Goal: Task Accomplishment & Management: Use online tool/utility

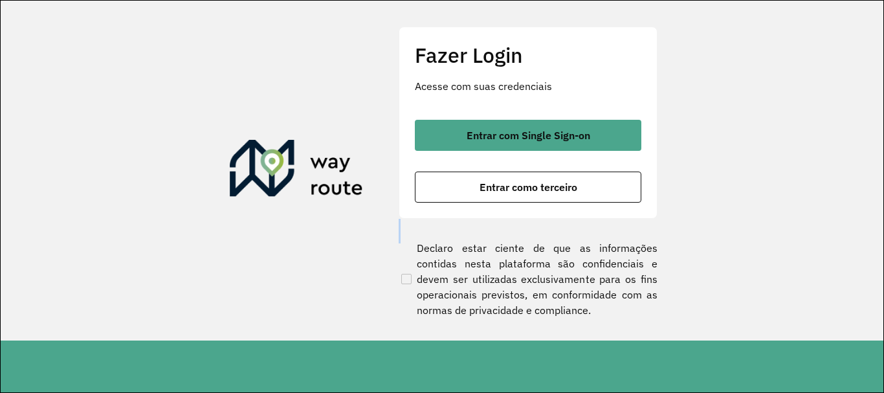
drag, startPoint x: 353, startPoint y: 287, endPoint x: 695, endPoint y: 418, distance: 367.2
click at [695, 392] on html "Aguarde... Pop-up bloqueado! Seu navegador bloqueou automáticamente a abertura …" at bounding box center [442, 196] width 884 height 393
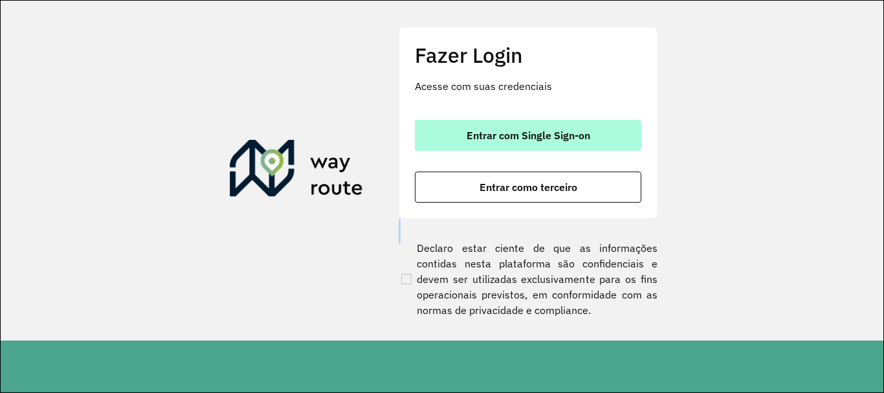
click at [512, 128] on button "Entrar com Single Sign-on" at bounding box center [528, 135] width 226 height 31
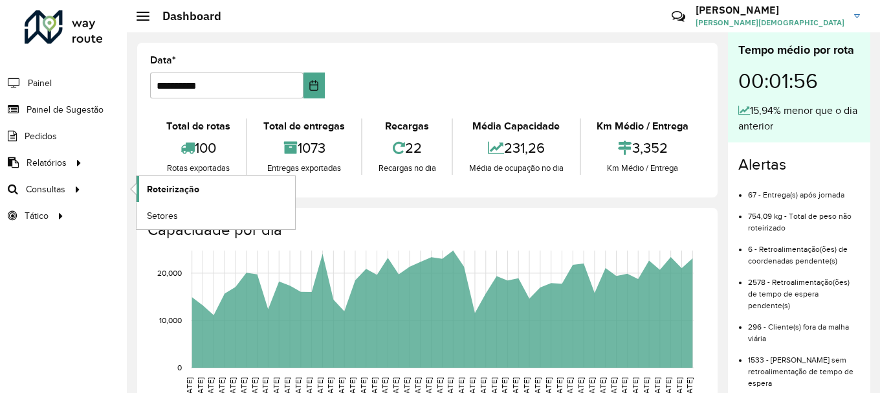
click at [154, 187] on span "Roteirização" at bounding box center [173, 189] width 52 height 14
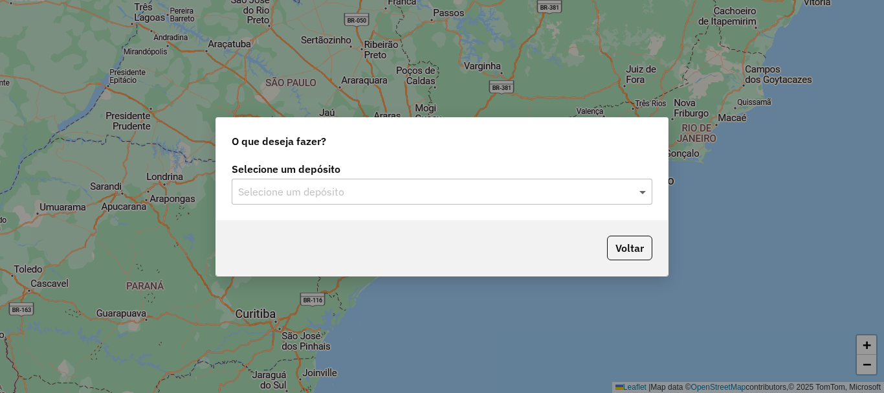
click at [639, 191] on span at bounding box center [644, 192] width 16 height 16
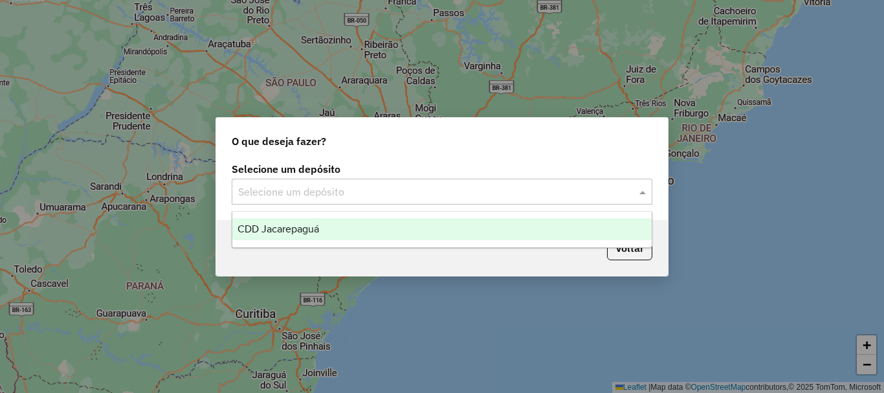
click at [283, 227] on span "CDD Jacarepaguá" at bounding box center [278, 228] width 82 height 11
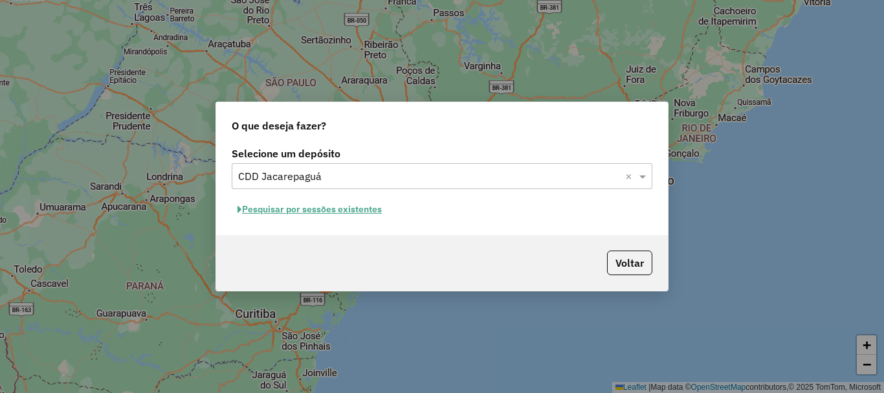
click at [314, 211] on button "Pesquisar por sessões existentes" at bounding box center [310, 209] width 156 height 20
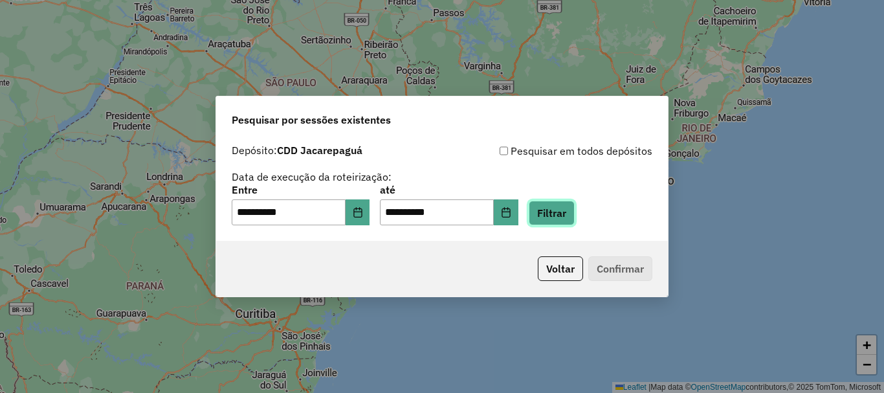
click at [567, 218] on button "Filtrar" at bounding box center [552, 213] width 46 height 25
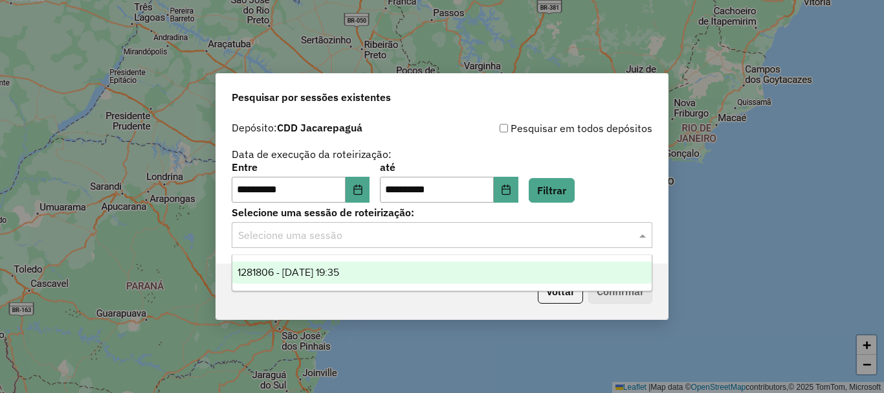
click at [640, 235] on span at bounding box center [644, 235] width 16 height 16
click at [268, 277] on span "1281806 - 24/09/2025 19:35" at bounding box center [288, 272] width 102 height 11
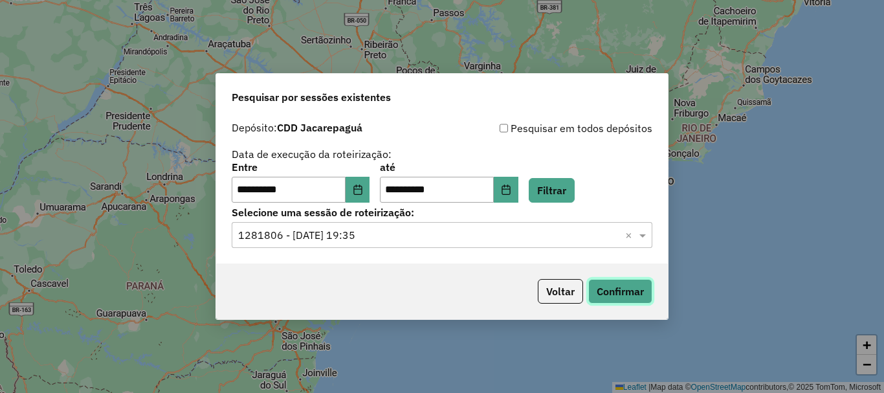
click at [640, 294] on button "Confirmar" at bounding box center [620, 291] width 64 height 25
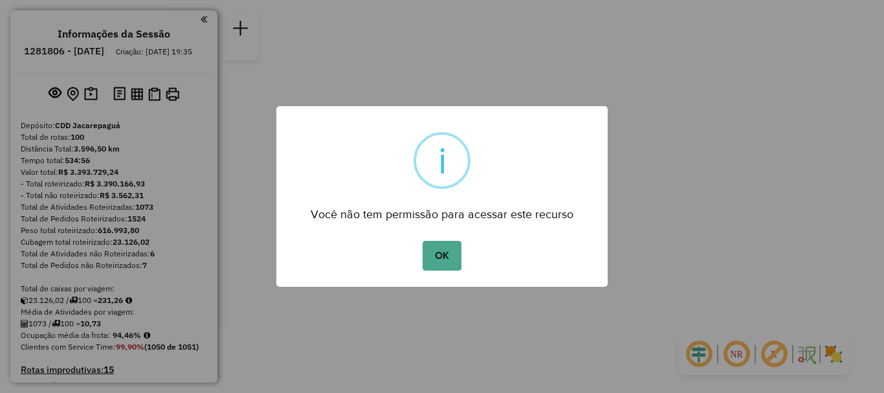
click at [422, 241] on button "OK" at bounding box center [441, 256] width 38 height 30
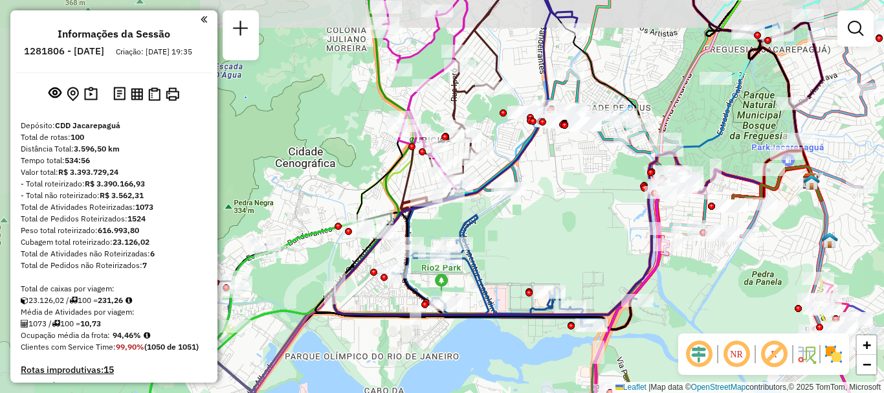
drag, startPoint x: 385, startPoint y: 208, endPoint x: 518, endPoint y: 242, distance: 136.8
click at [518, 242] on div "Janela de atendimento Grade de atendimento Capacidade Transportadoras Veículos …" at bounding box center [442, 196] width 884 height 393
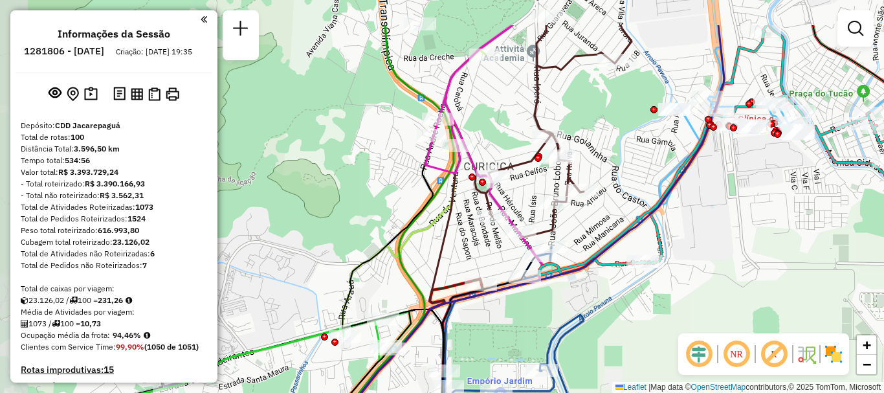
drag, startPoint x: 416, startPoint y: 178, endPoint x: 460, endPoint y: 243, distance: 78.2
click at [460, 243] on div "Janela de atendimento Grade de atendimento Capacidade Transportadoras Veículos …" at bounding box center [442, 196] width 884 height 393
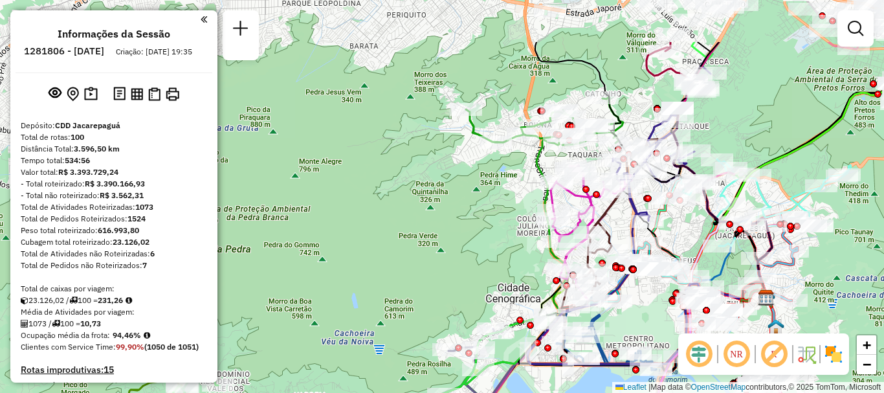
drag, startPoint x: 651, startPoint y: 133, endPoint x: 600, endPoint y: 216, distance: 97.9
click at [609, 219] on div "Janela de atendimento Grade de atendimento Capacidade Transportadoras Veículos …" at bounding box center [442, 196] width 884 height 393
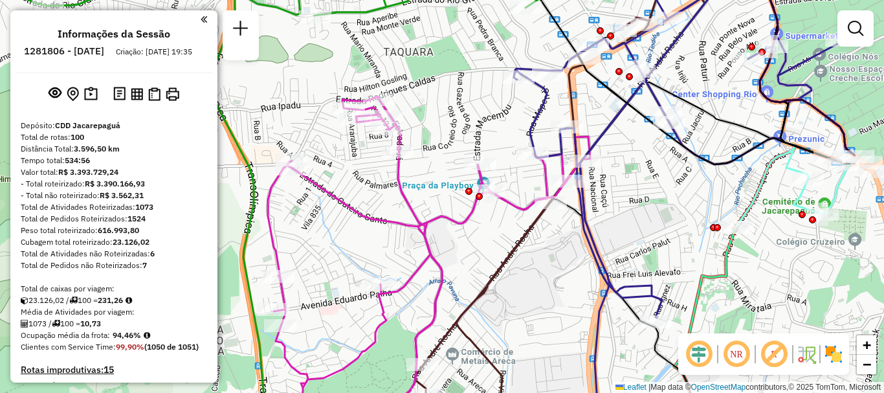
drag, startPoint x: 613, startPoint y: 197, endPoint x: 496, endPoint y: 236, distance: 122.7
click at [496, 236] on div "Janela de atendimento Grade de atendimento Capacidade Transportadoras Veículos …" at bounding box center [442, 196] width 884 height 393
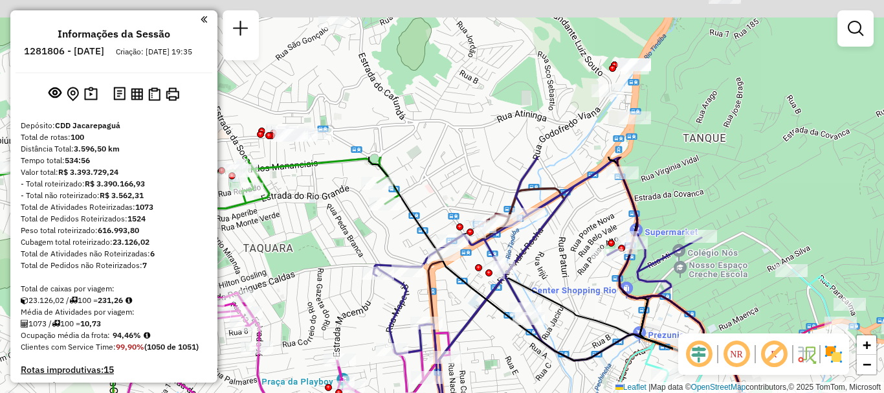
drag, startPoint x: 607, startPoint y: 219, endPoint x: 525, endPoint y: 278, distance: 101.1
click at [502, 339] on div "Janela de atendimento Grade de atendimento Capacidade Transportadoras Veículos …" at bounding box center [442, 196] width 884 height 393
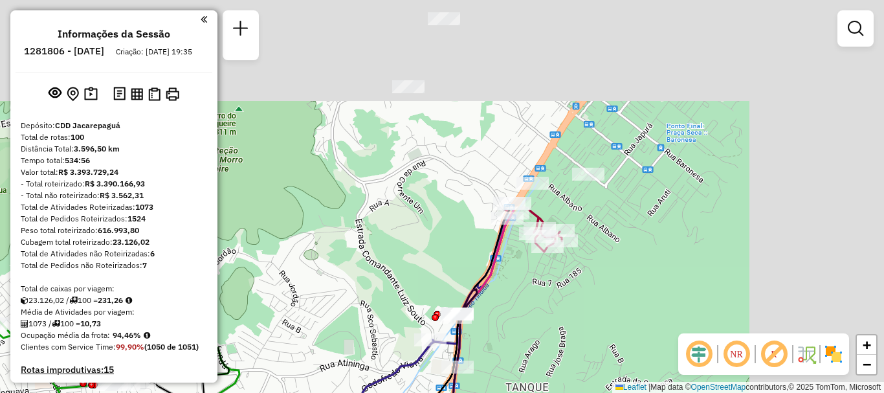
drag, startPoint x: 697, startPoint y: 195, endPoint x: 538, endPoint y: 375, distance: 239.7
click at [537, 392] on html "Aguarde... Pop-up bloqueado! Seu navegador bloqueou automáticamente a abertura …" at bounding box center [442, 196] width 884 height 393
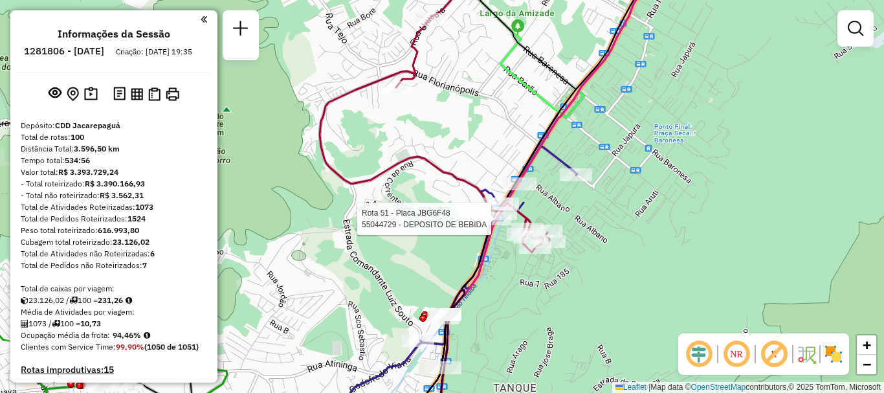
select select "**********"
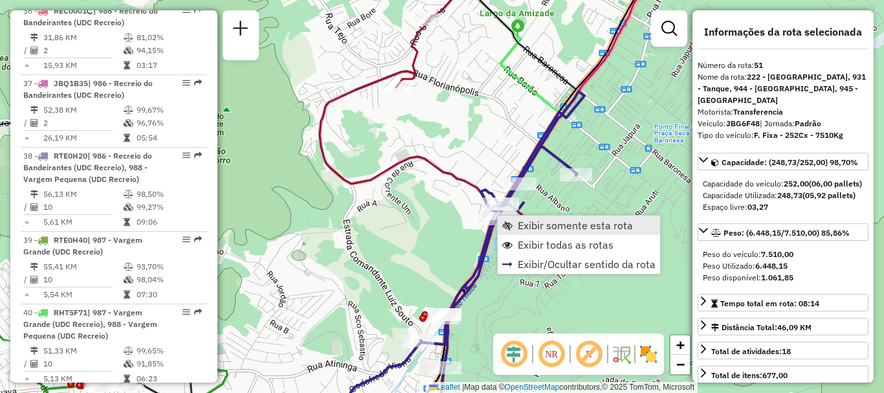
scroll to position [4270, 0]
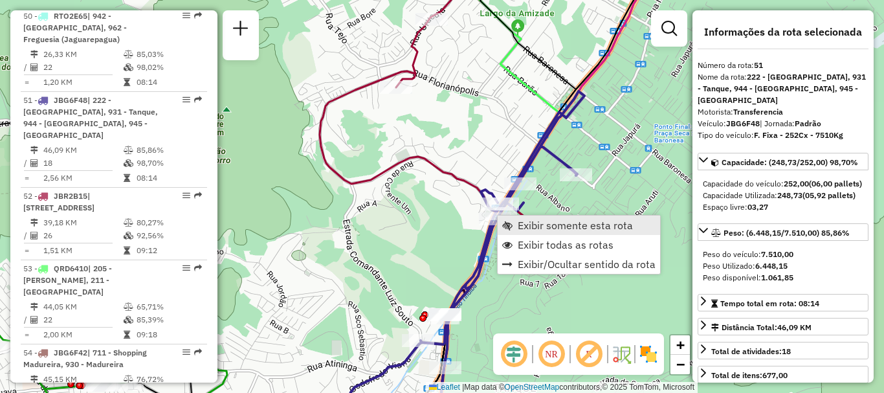
click at [511, 221] on span "Exibir somente esta rota" at bounding box center [507, 225] width 10 height 10
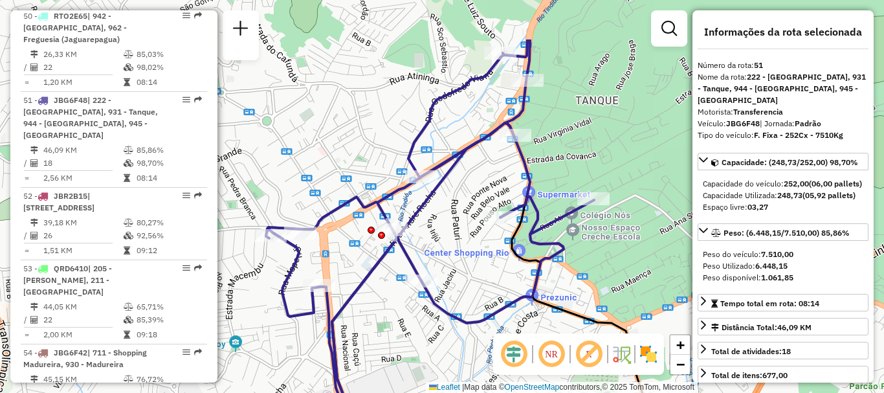
drag, startPoint x: 463, startPoint y: 167, endPoint x: 472, endPoint y: 246, distance: 79.5
click at [472, 246] on div "Janela de atendimento Grade de atendimento Capacidade Transportadoras Veículos …" at bounding box center [442, 196] width 884 height 393
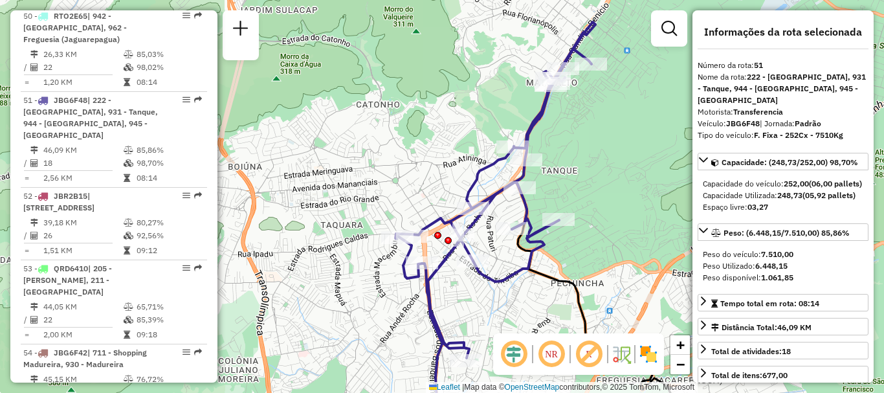
drag, startPoint x: 611, startPoint y: 160, endPoint x: 532, endPoint y: 219, distance: 98.5
click at [539, 219] on div "Janela de atendimento Grade de atendimento Capacidade Transportadoras Veículos …" at bounding box center [442, 196] width 884 height 393
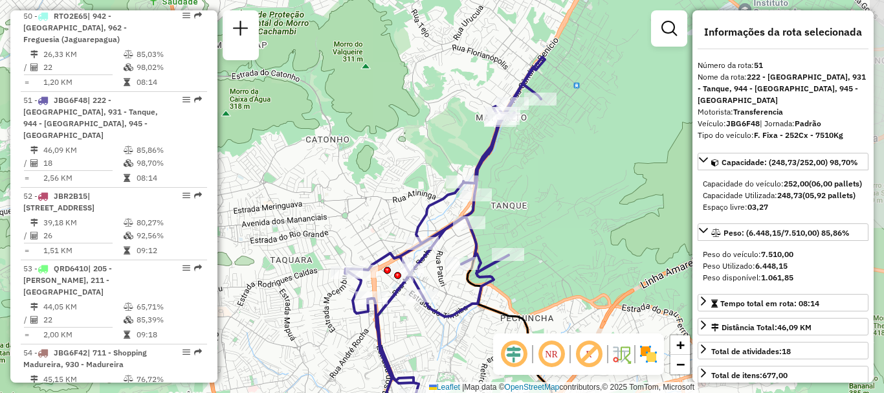
click at [659, 173] on div "Janela de atendimento Grade de atendimento Capacidade Transportadoras Veículos …" at bounding box center [442, 196] width 884 height 393
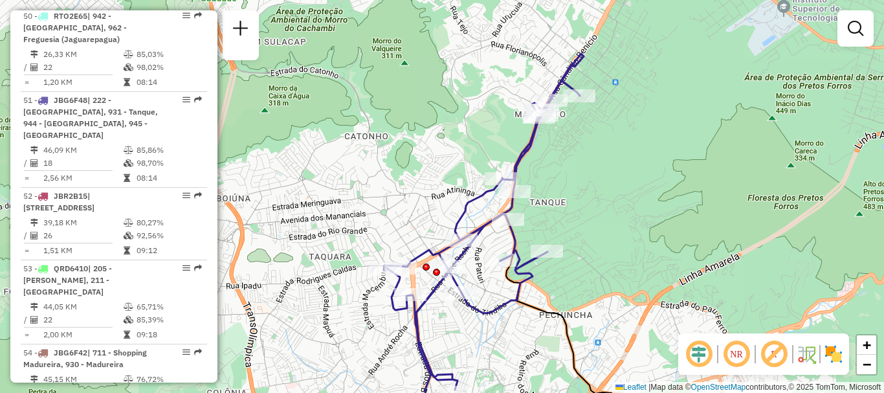
drag, startPoint x: 549, startPoint y: 202, endPoint x: 561, endPoint y: 199, distance: 12.1
click at [561, 199] on div "Janela de atendimento Grade de atendimento Capacidade Transportadoras Veículos …" at bounding box center [442, 196] width 884 height 393
select select "**********"
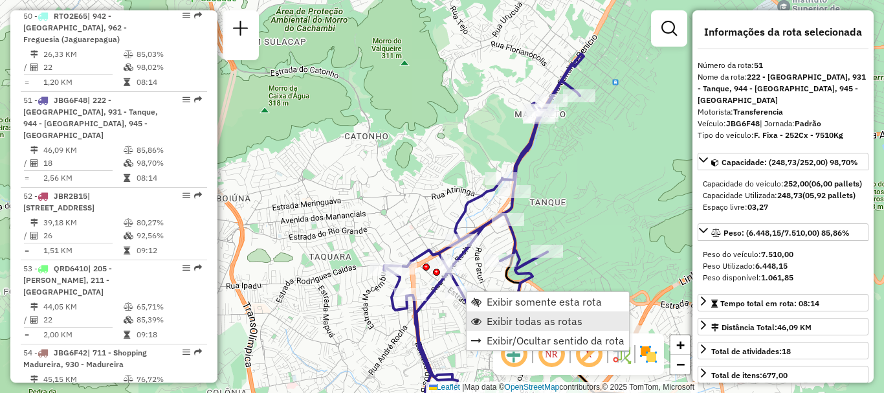
click at [509, 322] on span "Exibir todas as rotas" at bounding box center [535, 321] width 96 height 10
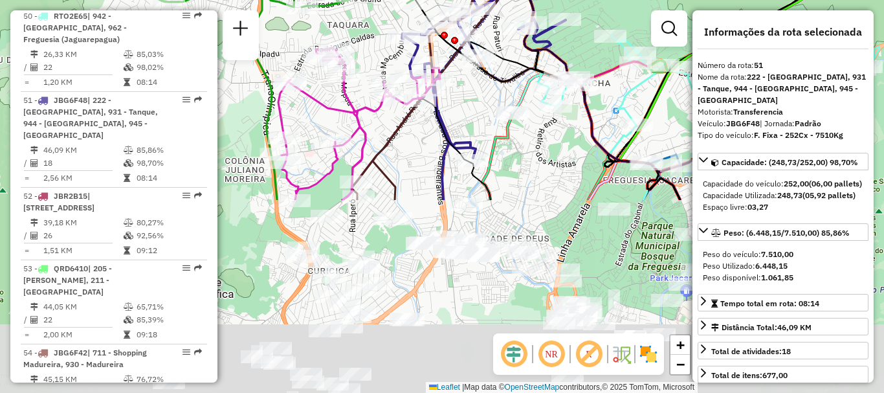
drag, startPoint x: 440, startPoint y: 336, endPoint x: 459, endPoint y: 104, distance: 232.4
click at [459, 104] on div "Janela de atendimento Grade de atendimento Capacidade Transportadoras Veículos …" at bounding box center [442, 196] width 884 height 393
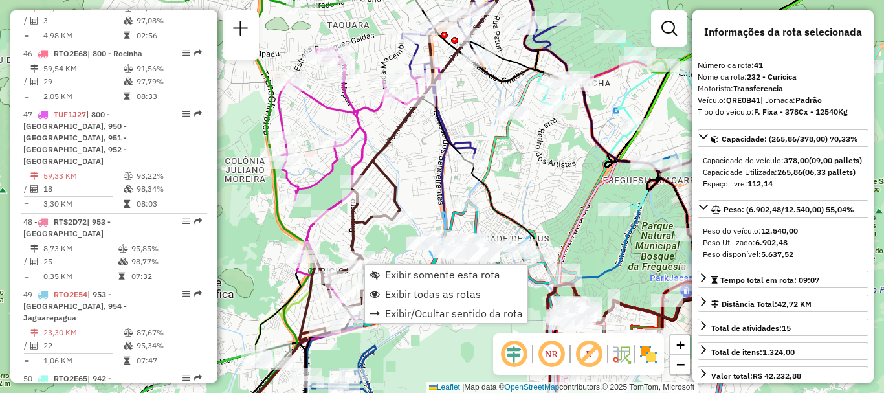
scroll to position [3545, 0]
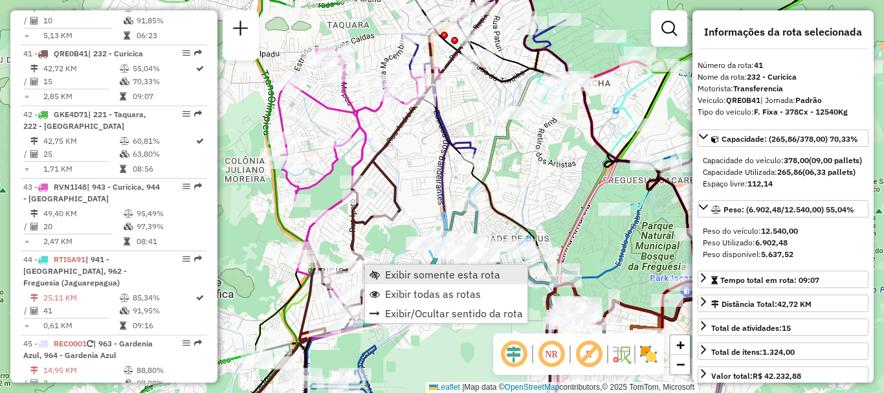
click at [403, 276] on span "Exibir somente esta rota" at bounding box center [442, 274] width 115 height 10
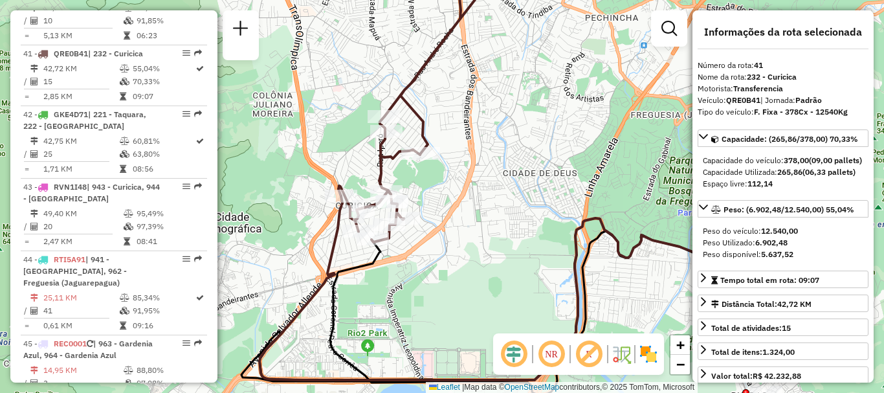
click at [553, 359] on em at bounding box center [551, 353] width 31 height 31
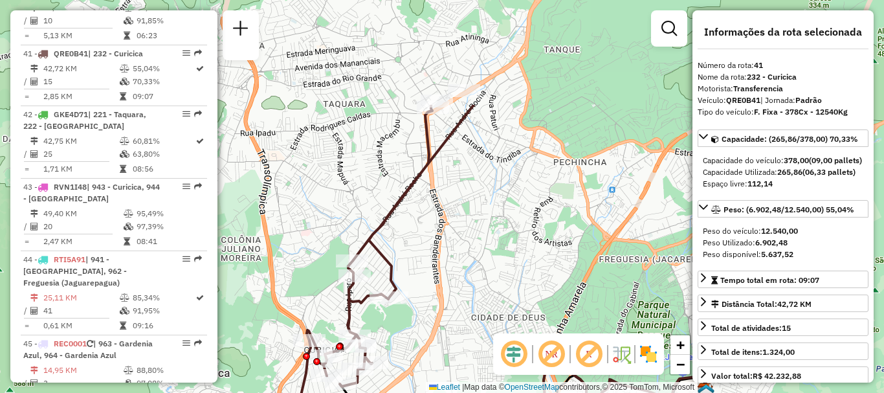
drag, startPoint x: 447, startPoint y: 82, endPoint x: 415, endPoint y: 226, distance: 147.7
click at [415, 226] on div "Janela de atendimento Grade de atendimento Capacidade Transportadoras Veículos …" at bounding box center [442, 196] width 884 height 393
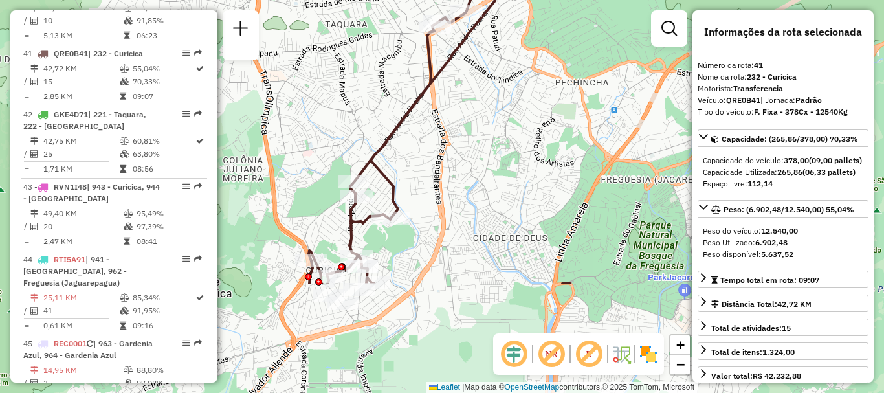
drag, startPoint x: 437, startPoint y: 322, endPoint x: 435, endPoint y: 192, distance: 130.1
click at [435, 192] on div "Janela de atendimento Grade de atendimento Capacidade Transportadoras Veículos …" at bounding box center [442, 196] width 884 height 393
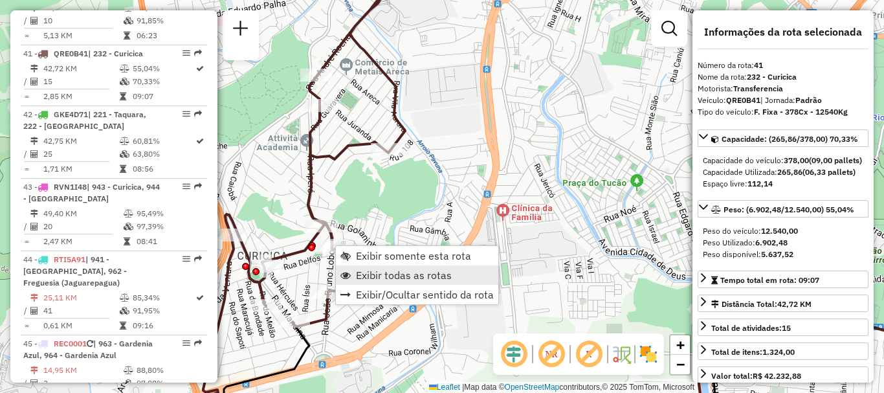
click at [382, 275] on span "Exibir todas as rotas" at bounding box center [404, 275] width 96 height 10
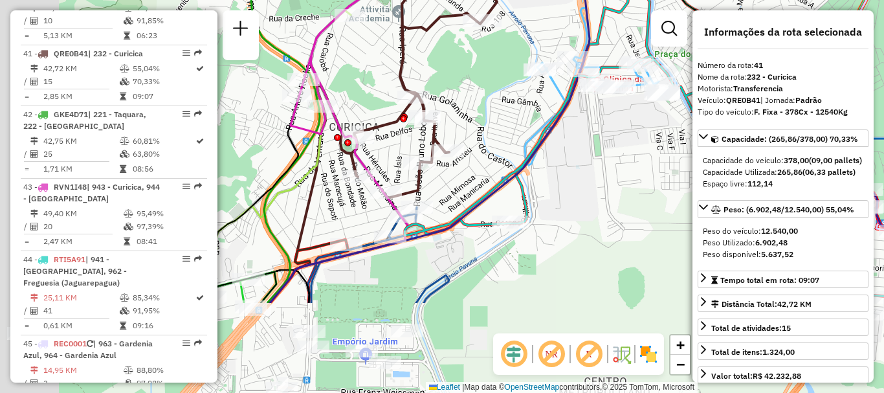
drag, startPoint x: 400, startPoint y: 219, endPoint x: 524, endPoint y: 78, distance: 187.9
click at [524, 78] on div "Janela de atendimento Grade de atendimento Capacidade Transportadoras Veículos …" at bounding box center [442, 196] width 884 height 393
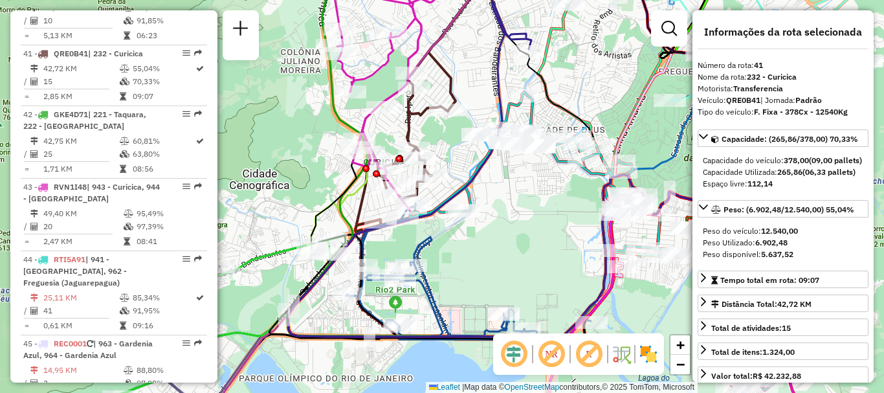
drag, startPoint x: 544, startPoint y: 289, endPoint x: 446, endPoint y: 254, distance: 103.7
click at [495, 291] on div "Janela de atendimento Grade de atendimento Capacidade Transportadoras Veículos …" at bounding box center [442, 196] width 884 height 393
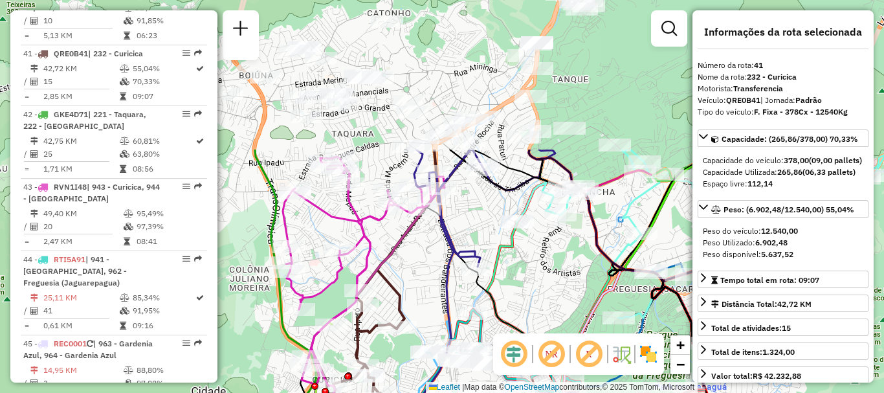
drag, startPoint x: 476, startPoint y: 79, endPoint x: 417, endPoint y: 268, distance: 197.9
click at [417, 268] on div "Janela de atendimento Grade de atendimento Capacidade Transportadoras Veículos …" at bounding box center [442, 196] width 884 height 393
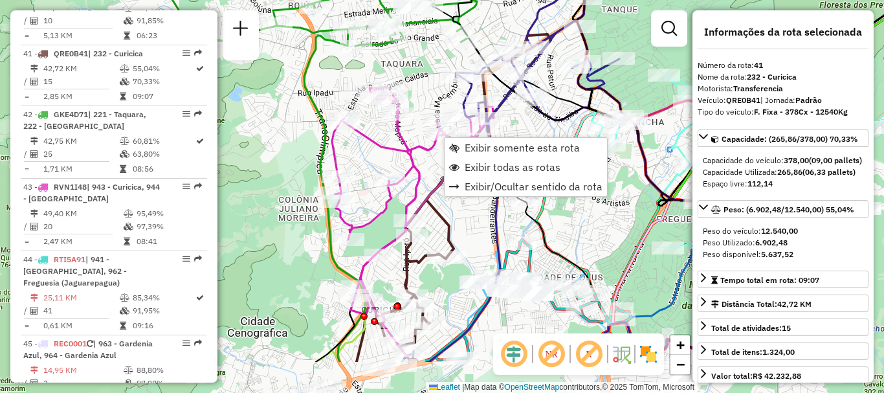
drag, startPoint x: 430, startPoint y: 289, endPoint x: 476, endPoint y: 214, distance: 87.4
click at [479, 218] on div "Janela de atendimento Grade de atendimento Capacidade Transportadoras Veículos …" at bounding box center [442, 196] width 884 height 393
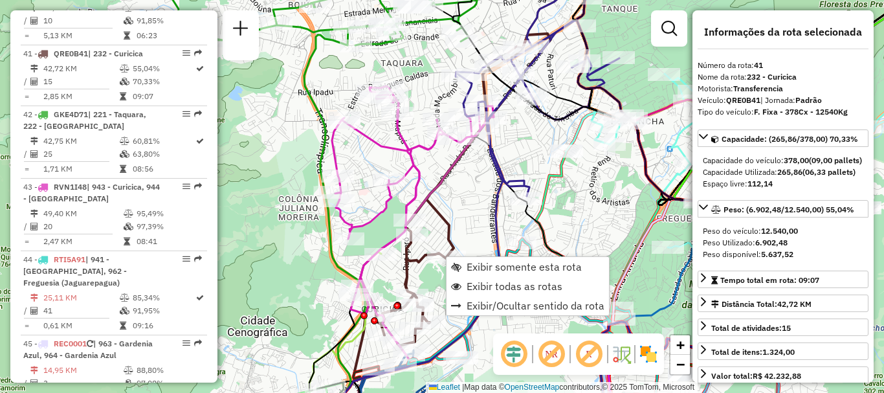
click at [476, 189] on div "Janela de atendimento Grade de atendimento Capacidade Transportadoras Veículos …" at bounding box center [442, 196] width 884 height 393
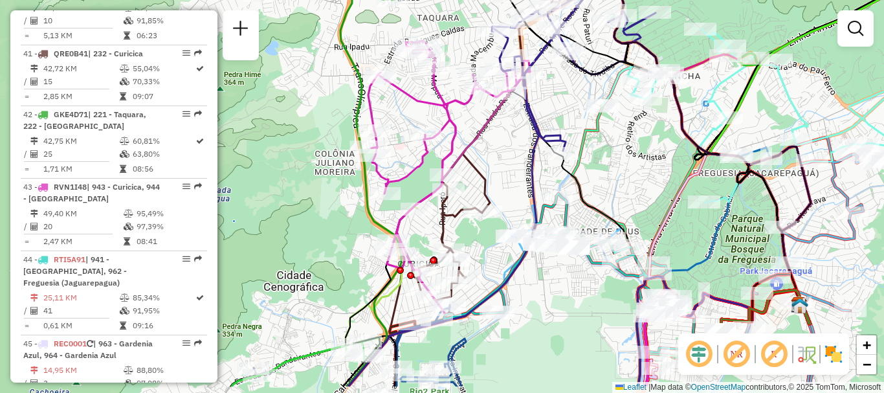
drag, startPoint x: 472, startPoint y: 223, endPoint x: 509, endPoint y: 177, distance: 58.9
click at [509, 177] on div "Janela de atendimento Grade de atendimento Capacidade Transportadoras Veículos …" at bounding box center [442, 196] width 884 height 393
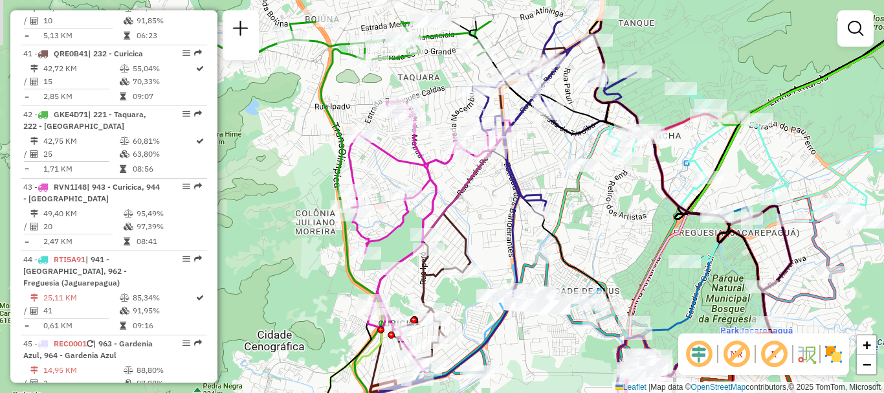
drag, startPoint x: 505, startPoint y: 151, endPoint x: 479, endPoint y: 223, distance: 76.1
click at [479, 223] on div "Janela de atendimento Grade de atendimento Capacidade Transportadoras Veículos …" at bounding box center [442, 196] width 884 height 393
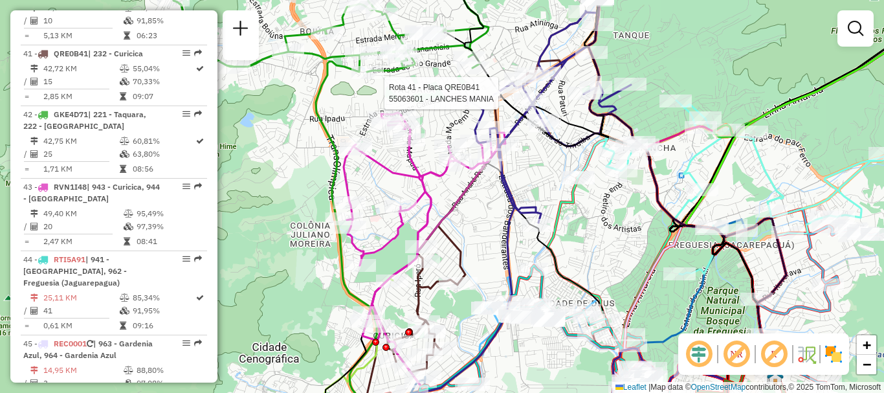
select select "**********"
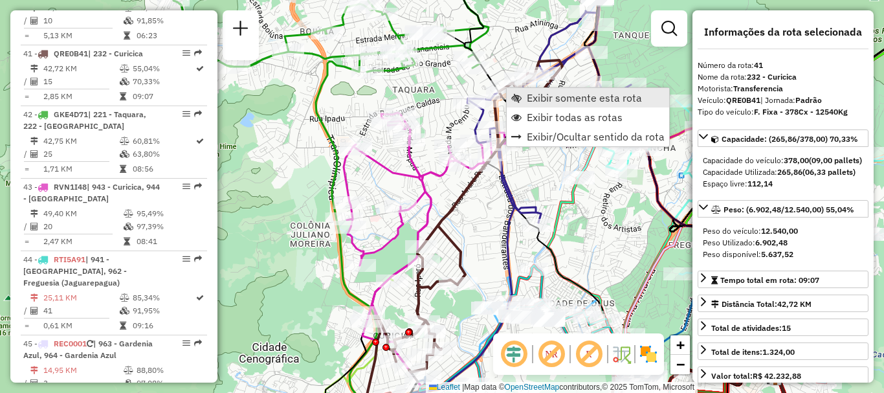
click at [544, 95] on span "Exibir somente esta rota" at bounding box center [584, 98] width 115 height 10
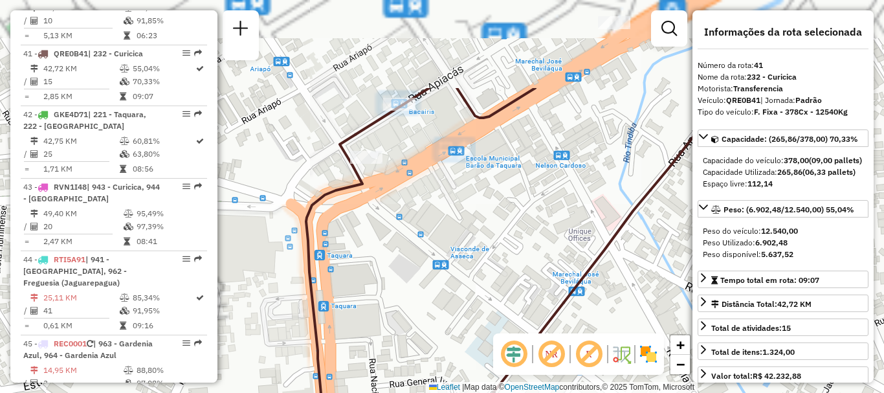
drag, startPoint x: 397, startPoint y: 94, endPoint x: 518, endPoint y: 254, distance: 200.0
click at [496, 254] on div "Janela de atendimento Grade de atendimento Capacidade Transportadoras Veículos …" at bounding box center [442, 196] width 884 height 393
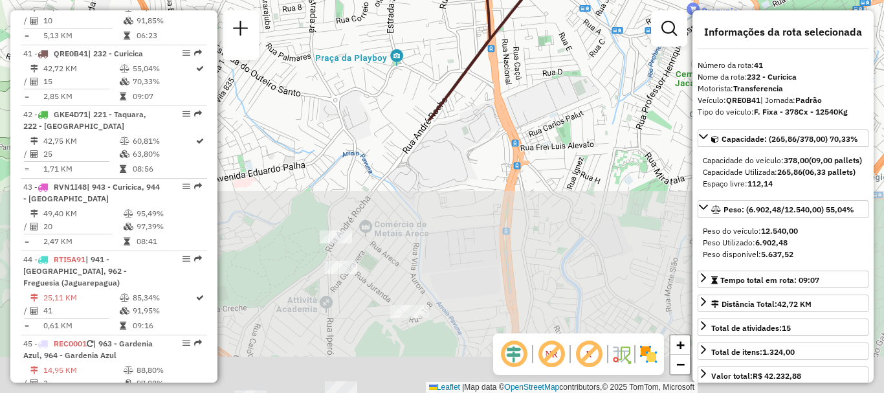
drag, startPoint x: 436, startPoint y: 334, endPoint x: 468, endPoint y: -10, distance: 346.3
click at [468, 0] on html "Aguarde... Pop-up bloqueado! Seu navegador bloqueou automáticamente a abertura …" at bounding box center [442, 196] width 884 height 393
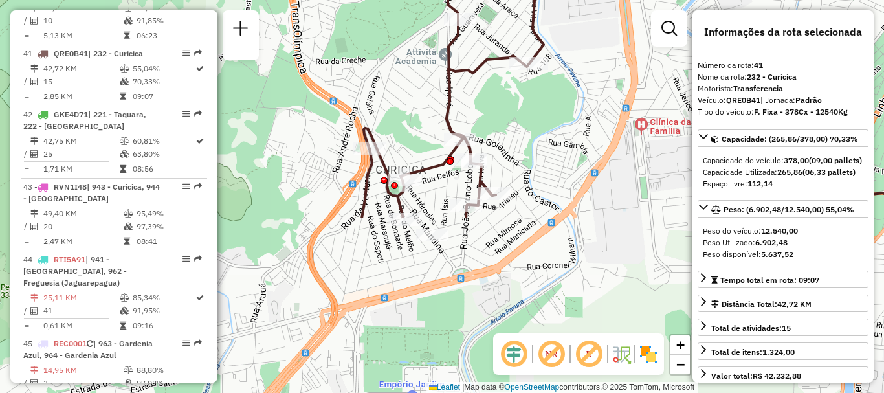
drag, startPoint x: 487, startPoint y: 272, endPoint x: 592, endPoint y: 74, distance: 224.3
click at [592, 74] on div "Janela de atendimento Grade de atendimento Capacidade Transportadoras Veículos …" at bounding box center [442, 196] width 884 height 393
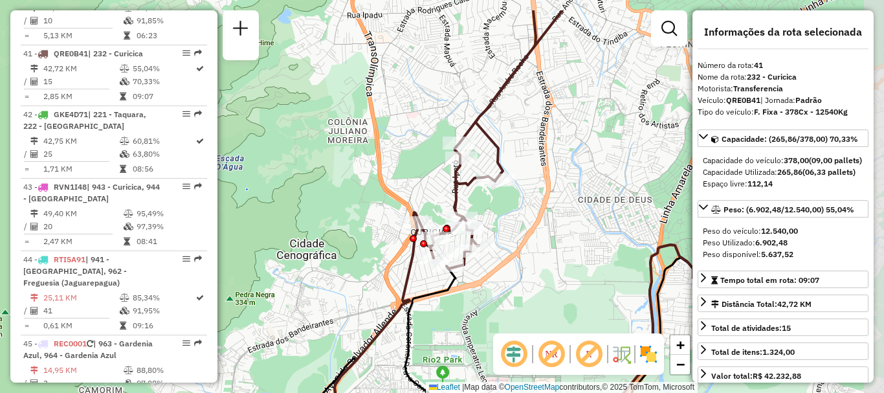
drag, startPoint x: 565, startPoint y: 172, endPoint x: 525, endPoint y: 223, distance: 64.5
click at [525, 223] on div "Janela de atendimento Grade de atendimento Capacidade Transportadoras Veículos …" at bounding box center [442, 196] width 884 height 393
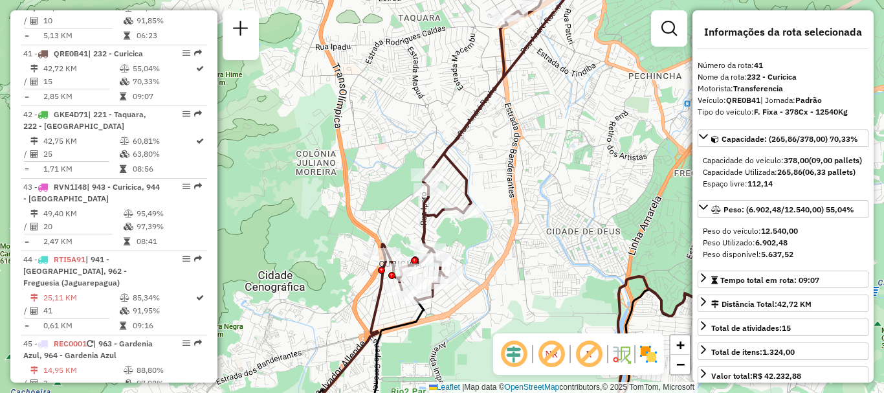
drag, startPoint x: 521, startPoint y: 226, endPoint x: 490, endPoint y: 257, distance: 43.9
click at [490, 257] on div "Janela de atendimento Grade de atendimento Capacidade Transportadoras Veículos …" at bounding box center [442, 196] width 884 height 393
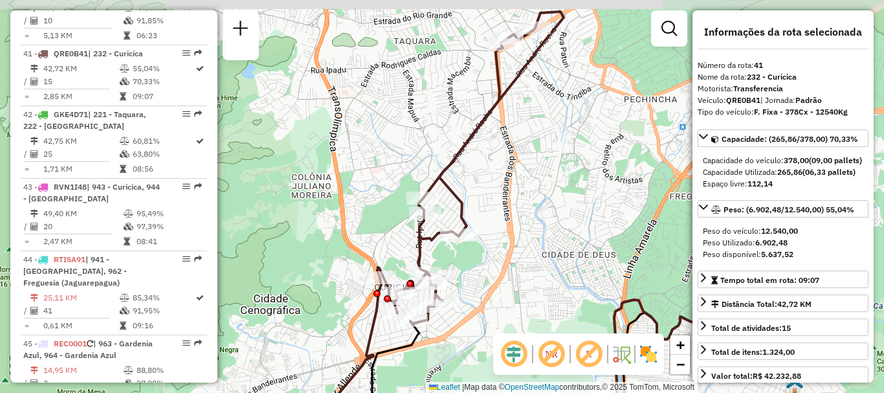
drag, startPoint x: 553, startPoint y: 140, endPoint x: 549, endPoint y: 164, distance: 23.7
click at [549, 164] on div "Janela de atendimento Grade de atendimento Capacidade Transportadoras Veículos …" at bounding box center [442, 196] width 884 height 393
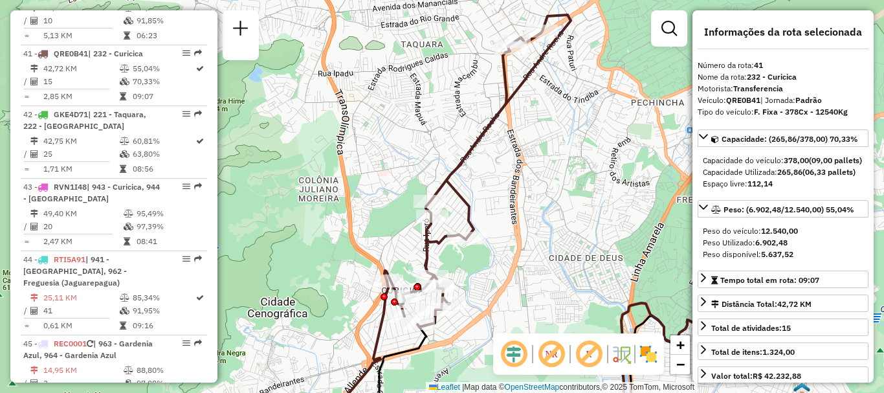
drag, startPoint x: 535, startPoint y: 216, endPoint x: 542, endPoint y: 219, distance: 7.8
click at [542, 219] on div "Janela de atendimento Grade de atendimento Capacidade Transportadoras Veículos …" at bounding box center [442, 196] width 884 height 393
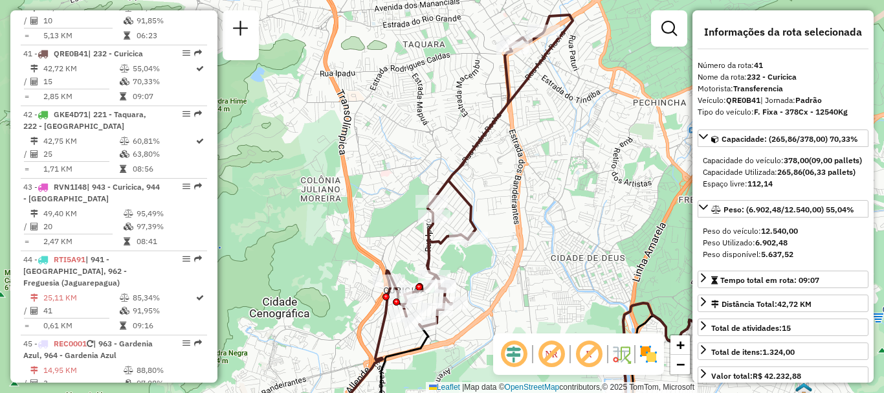
click at [530, 235] on div "Janela de atendimento Grade de atendimento Capacidade Transportadoras Veículos …" at bounding box center [442, 196] width 884 height 393
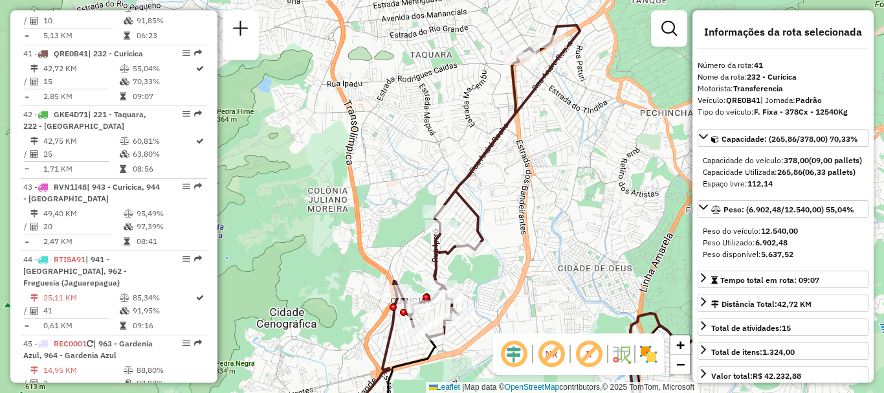
drag, startPoint x: 555, startPoint y: 191, endPoint x: 562, endPoint y: 202, distance: 12.6
click at [562, 202] on div "Janela de atendimento Grade de atendimento Capacidade Transportadoras Veículos …" at bounding box center [442, 196] width 884 height 393
click at [567, 191] on div "Janela de atendimento Grade de atendimento Capacidade Transportadoras Veículos …" at bounding box center [442, 196] width 884 height 393
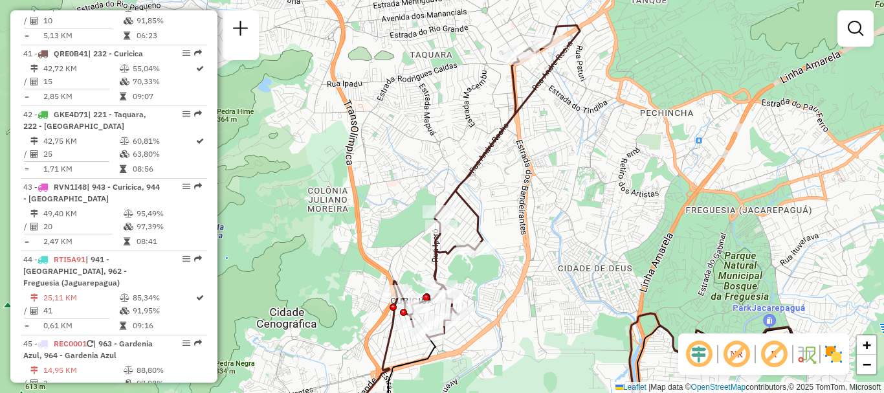
click at [571, 188] on div "Janela de atendimento Grade de atendimento Capacidade Transportadoras Veículos …" at bounding box center [442, 196] width 884 height 393
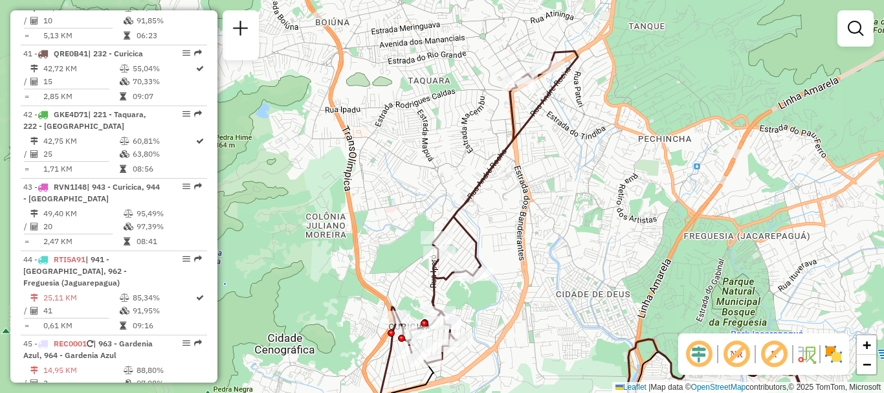
drag, startPoint x: 551, startPoint y: 200, endPoint x: 549, endPoint y: 226, distance: 26.0
click at [549, 226] on div "Janela de atendimento Grade de atendimento Capacidade Transportadoras Veículos …" at bounding box center [442, 196] width 884 height 393
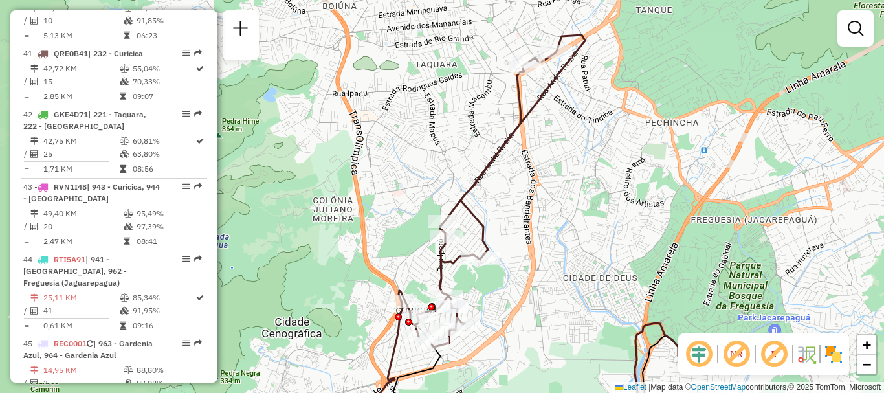
drag, startPoint x: 552, startPoint y: 209, endPoint x: 561, endPoint y: 192, distance: 18.8
click at [561, 192] on div "Janela de atendimento Grade de atendimento Capacidade Transportadoras Veículos …" at bounding box center [442, 196] width 884 height 393
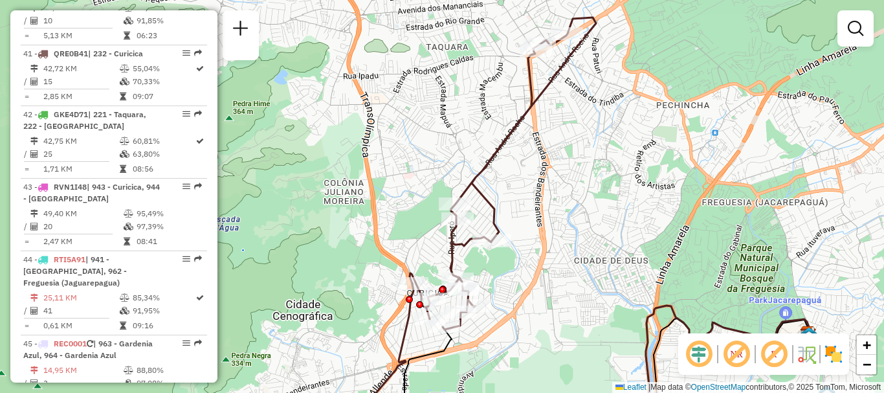
drag, startPoint x: 571, startPoint y: 233, endPoint x: 580, endPoint y: 215, distance: 20.3
click at [580, 215] on div "Janela de atendimento Grade de atendimento Capacidade Transportadoras Veículos …" at bounding box center [442, 196] width 884 height 393
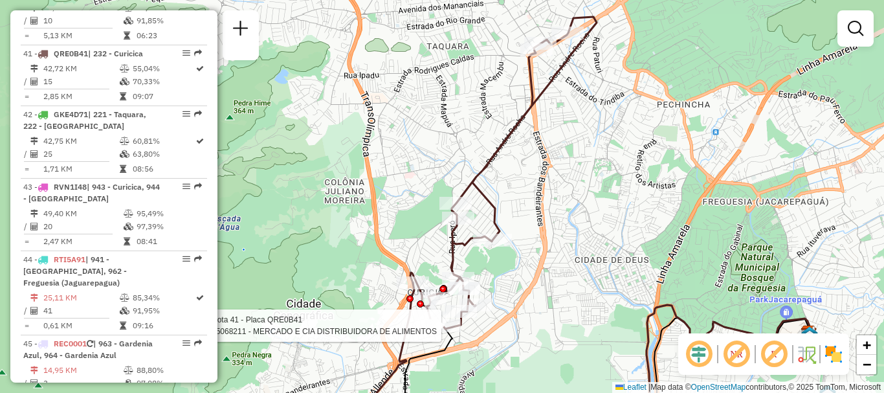
select select "**********"
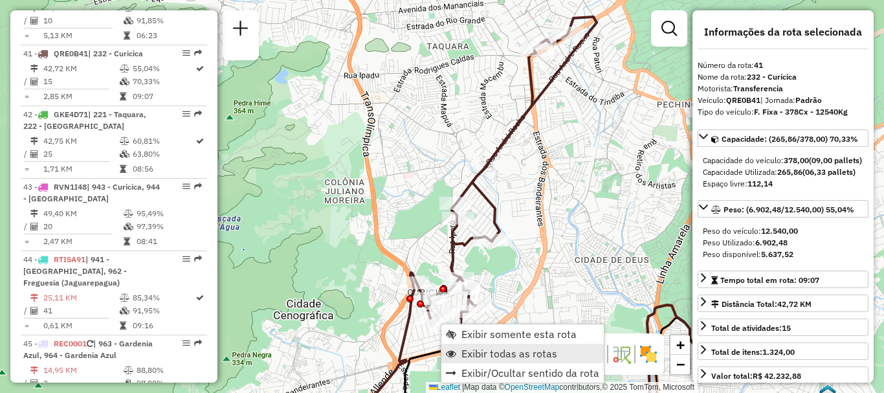
click at [477, 353] on span "Exibir todas as rotas" at bounding box center [509, 353] width 96 height 10
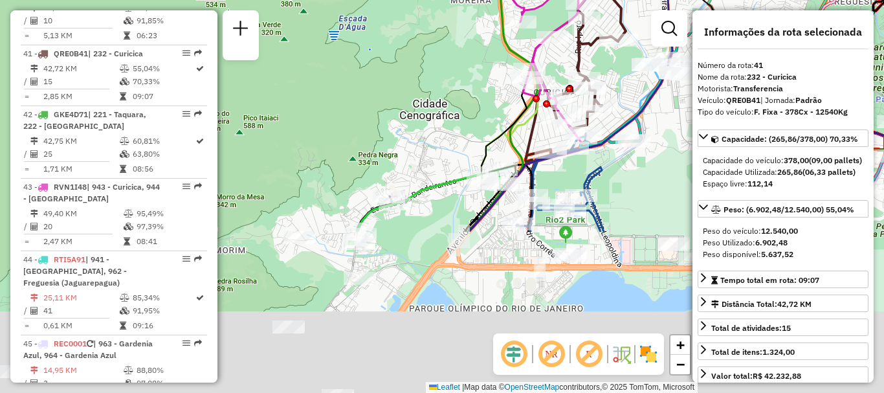
drag, startPoint x: 573, startPoint y: 203, endPoint x: 631, endPoint y: 101, distance: 117.6
click at [651, 83] on icon at bounding box center [706, 17] width 477 height 428
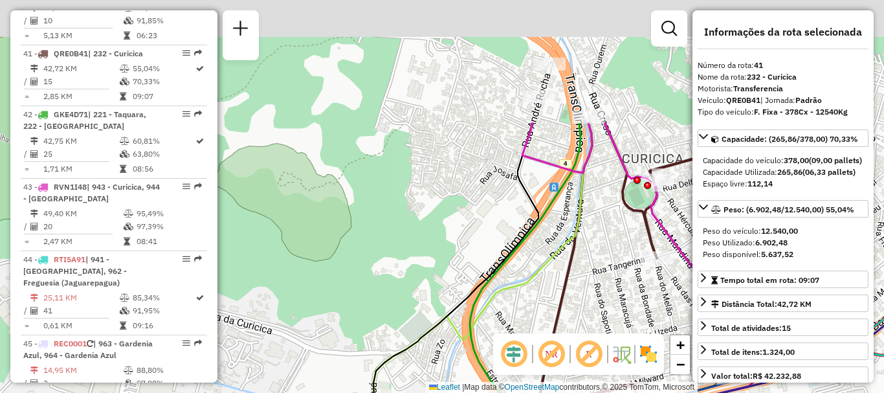
drag, startPoint x: 522, startPoint y: 123, endPoint x: 503, endPoint y: 309, distance: 186.6
click at [514, 309] on icon at bounding box center [314, 357] width 556 height 471
